Goal: Transaction & Acquisition: Purchase product/service

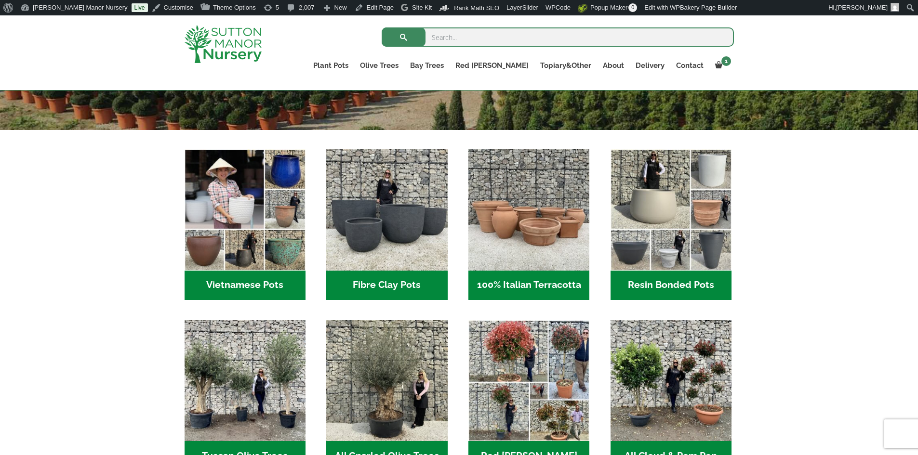
scroll to position [337, 0]
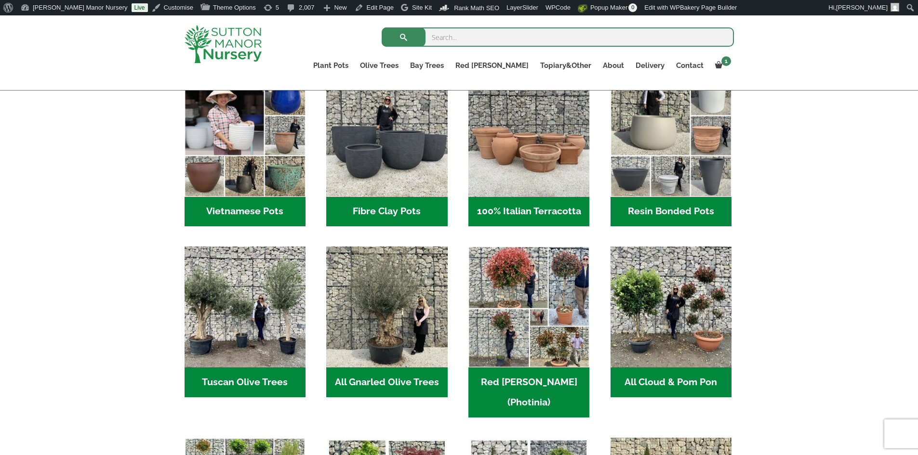
click at [276, 208] on h2 "Vietnamese Pots (55)" at bounding box center [245, 212] width 121 height 30
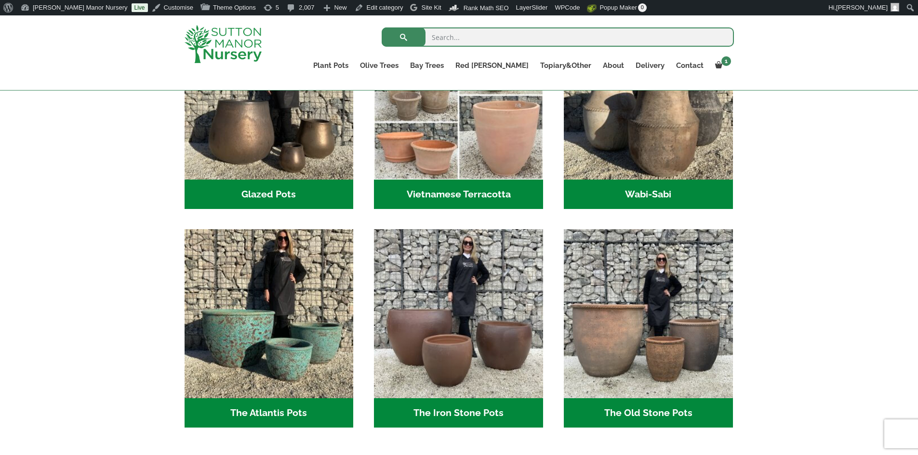
scroll to position [434, 0]
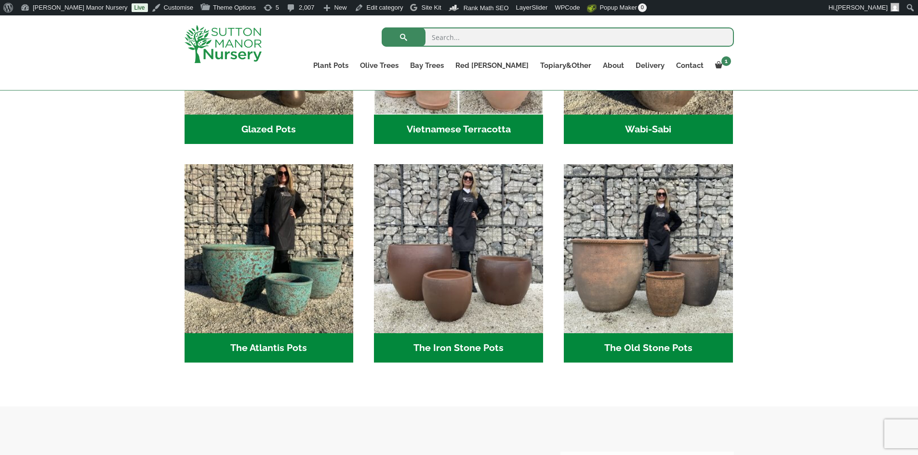
click at [638, 352] on h2 "The Old Stone Pots (7)" at bounding box center [648, 349] width 169 height 30
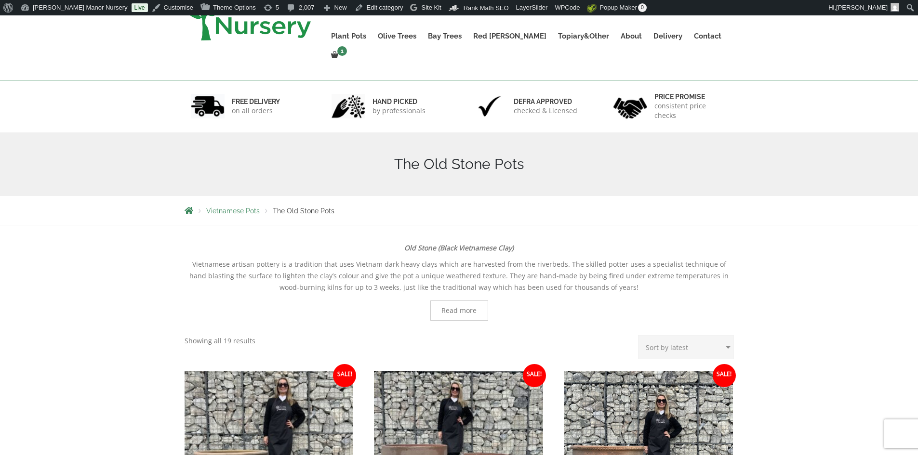
scroll to position [241, 0]
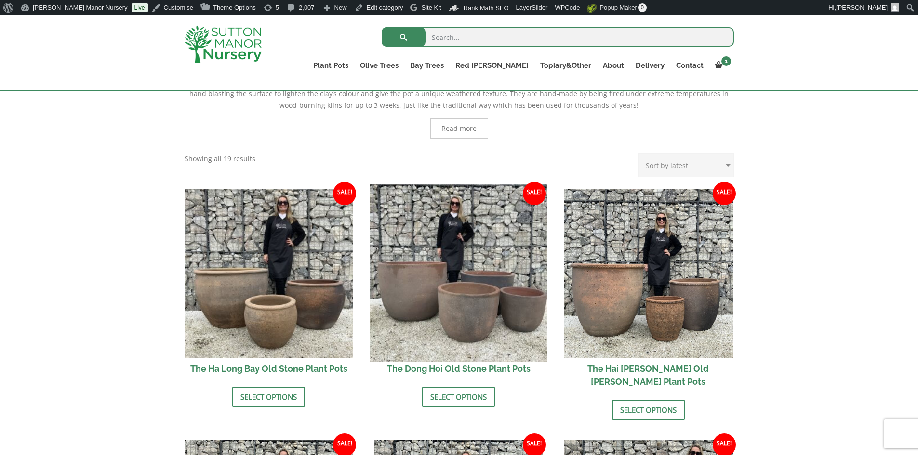
click at [441, 281] on img at bounding box center [458, 273] width 177 height 177
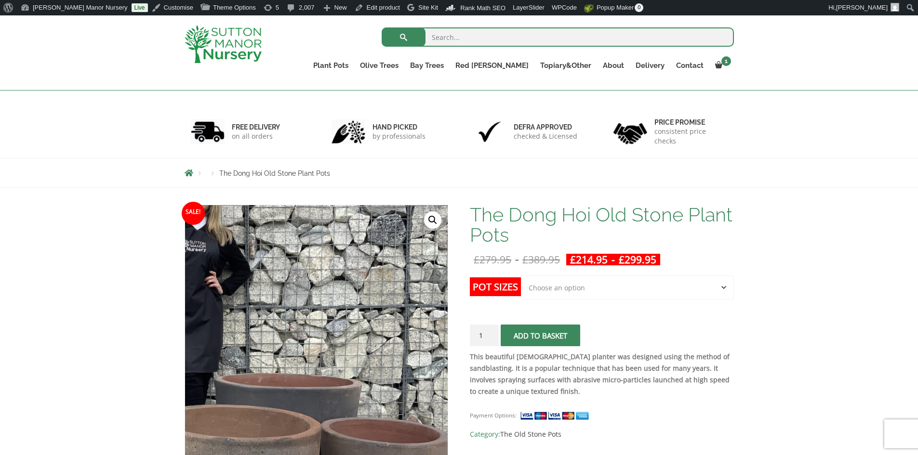
scroll to position [96, 0]
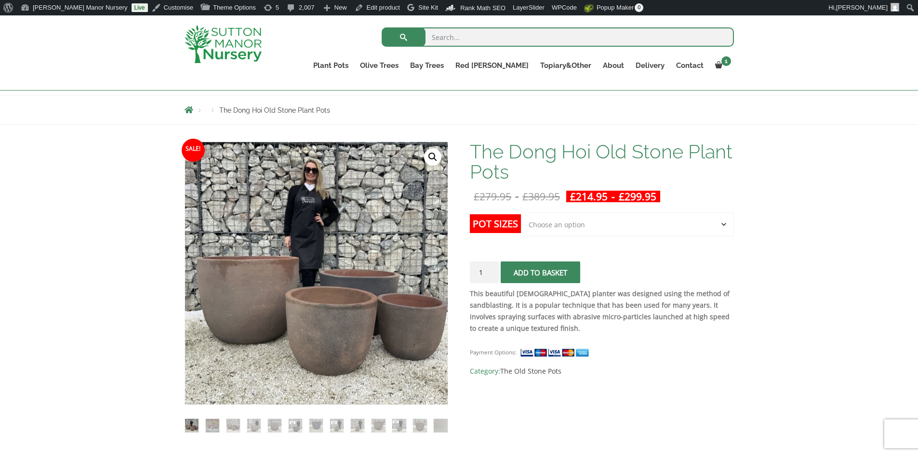
click at [721, 224] on select "Choose an option Click here to buy the 4th to Largest Pot In The Picture Click …" at bounding box center [627, 225] width 213 height 24
